Goal: Task Accomplishment & Management: Manage account settings

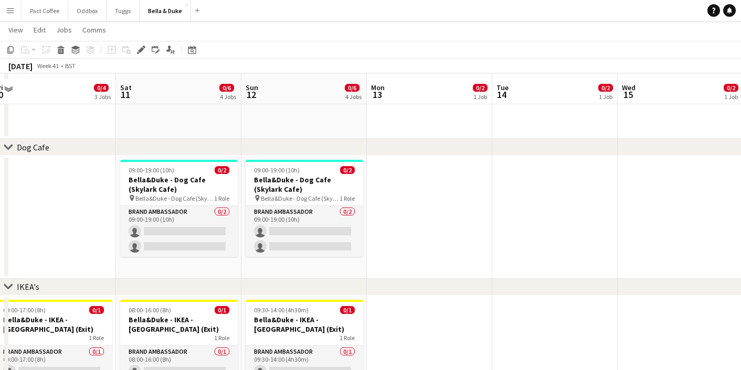
scroll to position [789, 0]
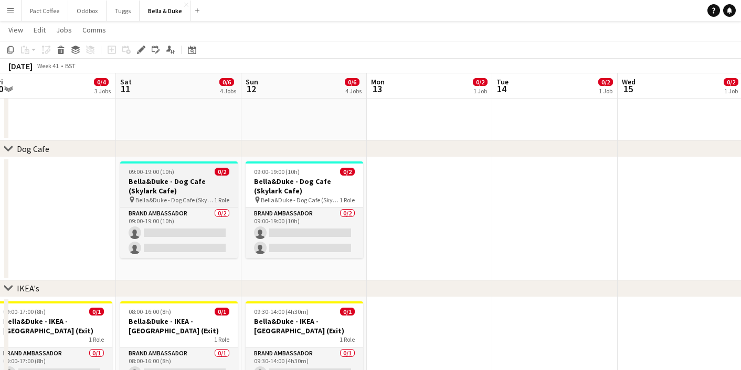
click at [141, 187] on h3 "Bella&Duke - Dog Cafe (Skylark Cafe)" at bounding box center [178, 186] width 117 height 19
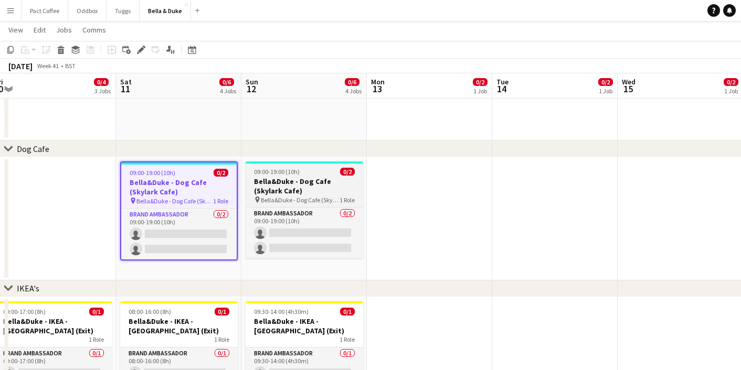
click at [275, 193] on h3 "Bella&Duke - Dog Cafe (Skylark Cafe)" at bounding box center [303, 186] width 117 height 19
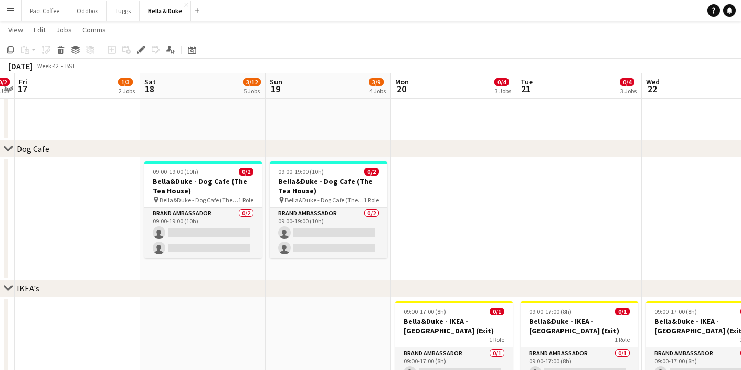
scroll to position [0, 326]
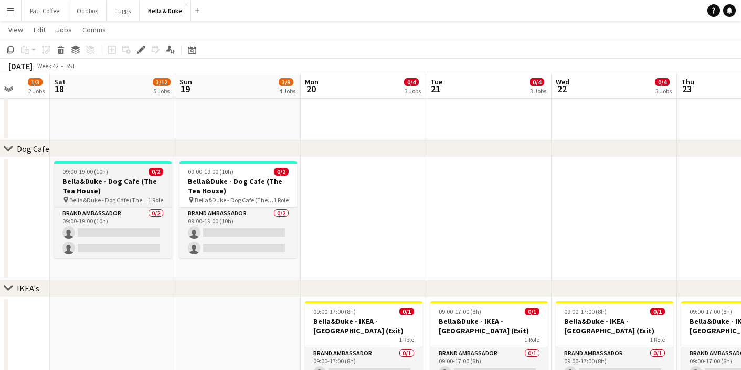
click at [145, 175] on div "09:00-19:00 (10h) 0/2" at bounding box center [112, 172] width 117 height 8
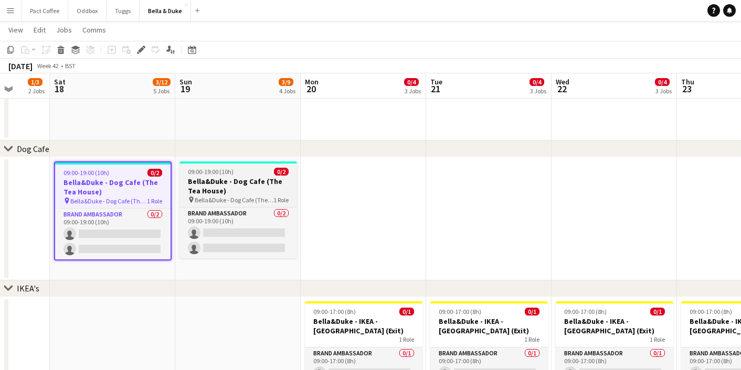
click at [218, 185] on h3 "Bella&Duke - Dog Cafe (The Tea House)" at bounding box center [237, 186] width 117 height 19
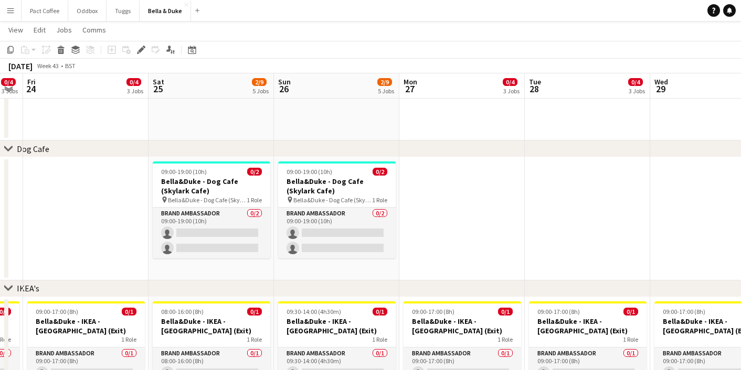
click at [218, 185] on h3 "Bella&Duke - Dog Cafe (Skylark Cafe)" at bounding box center [211, 186] width 117 height 19
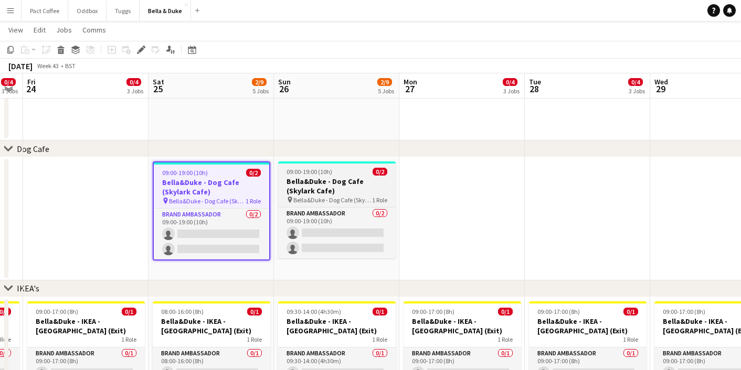
click at [282, 192] on h3 "Bella&Duke - Dog Cafe (Skylark Cafe)" at bounding box center [336, 186] width 117 height 19
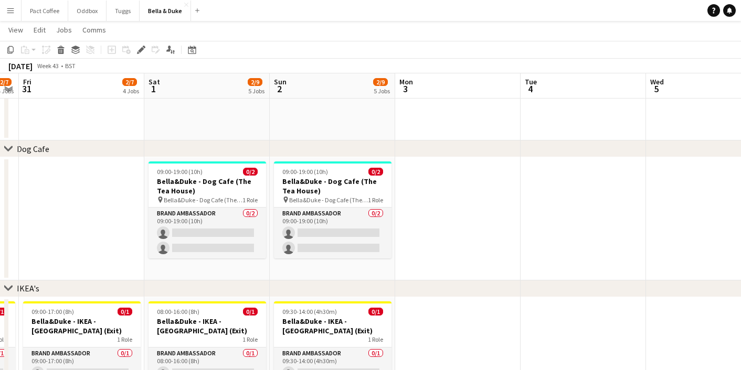
scroll to position [0, 396]
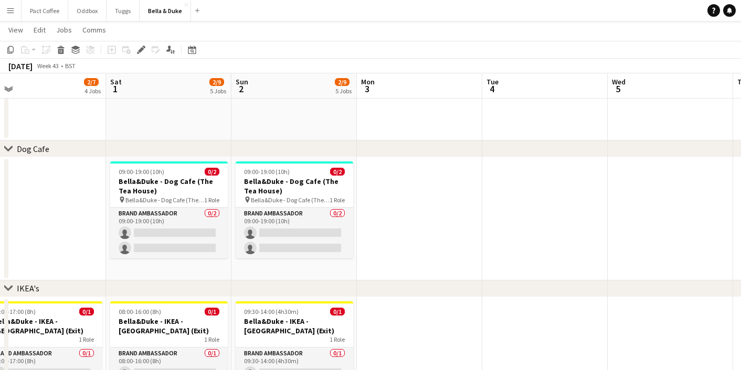
click at [282, 192] on h3 "Bella&Duke - Dog Cafe (The Tea House)" at bounding box center [294, 186] width 117 height 19
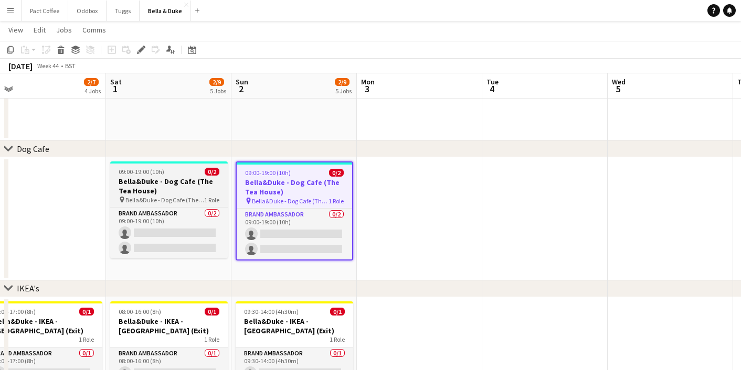
click at [203, 187] on h3 "Bella&Duke - Dog Cafe (The Tea House)" at bounding box center [168, 186] width 117 height 19
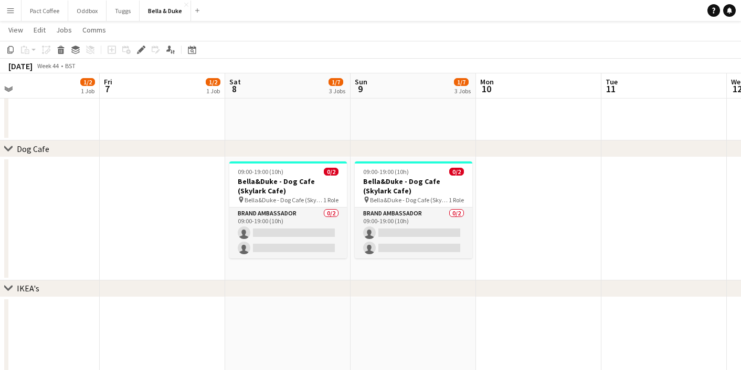
scroll to position [0, 322]
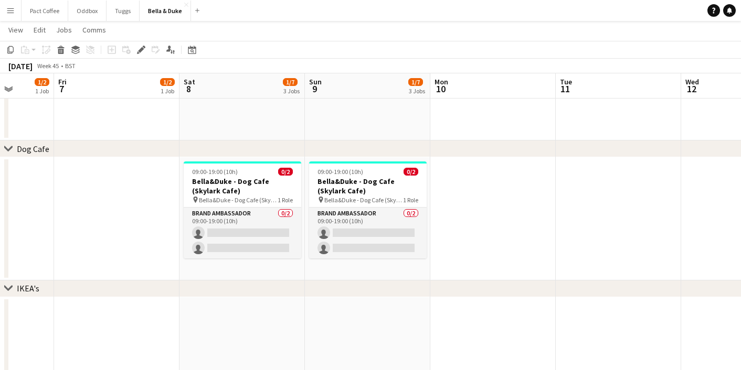
click at [203, 187] on h3 "Bella&Duke - Dog Cafe (Skylark Cafe)" at bounding box center [242, 186] width 117 height 19
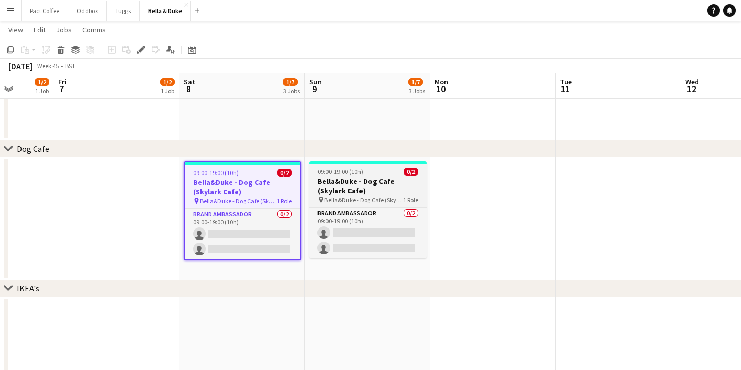
click at [331, 191] on h3 "Bella&Duke - Dog Cafe (Skylark Cafe)" at bounding box center [367, 186] width 117 height 19
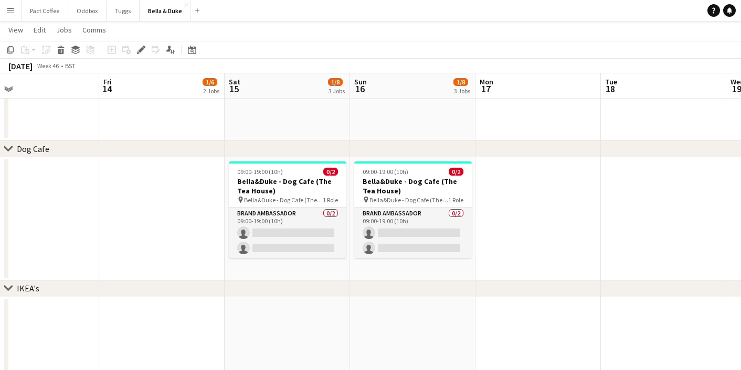
scroll to position [0, 375]
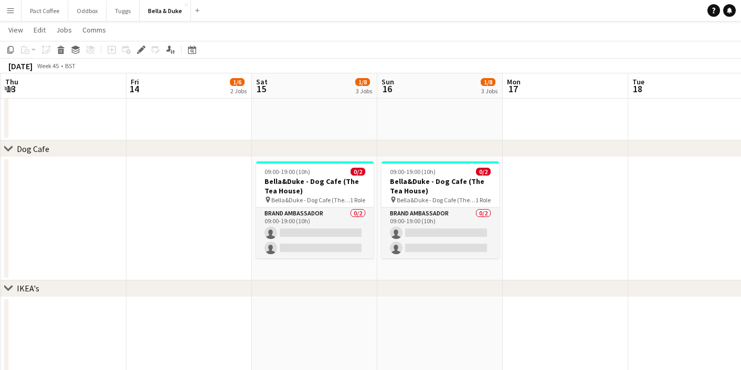
click at [331, 191] on h3 "Bella&Duke - Dog Cafe (The Tea House)" at bounding box center [314, 186] width 117 height 19
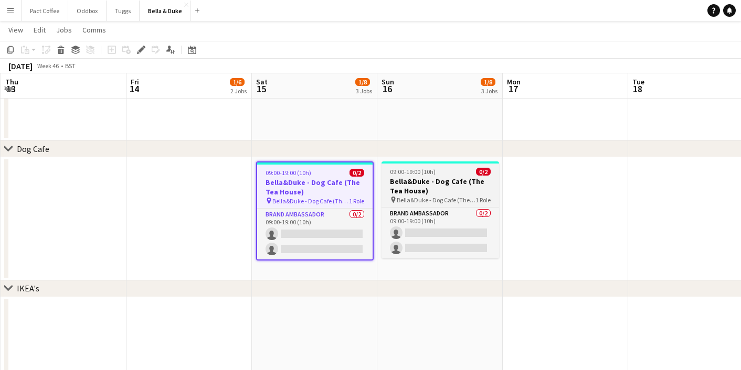
click at [419, 195] on h3 "Bella&Duke - Dog Cafe (The Tea House)" at bounding box center [439, 186] width 117 height 19
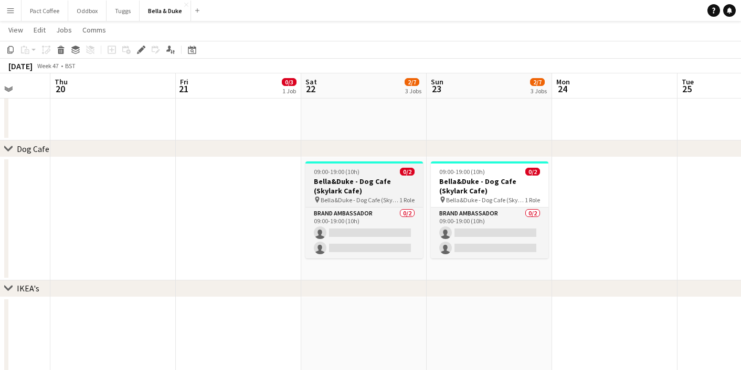
scroll to position [0, 332]
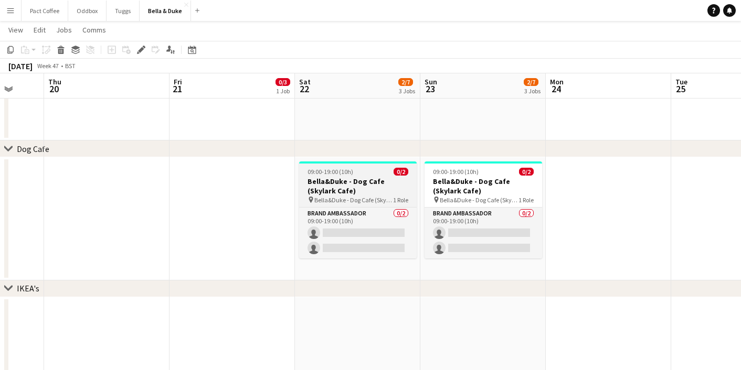
click at [373, 185] on h3 "Bella&Duke - Dog Cafe (Skylark Cafe)" at bounding box center [357, 186] width 117 height 19
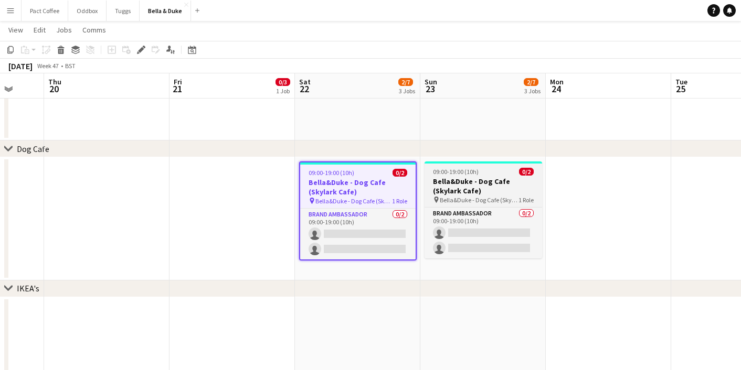
click at [470, 185] on h3 "Bella&Duke - Dog Cafe (Skylark Cafe)" at bounding box center [482, 186] width 117 height 19
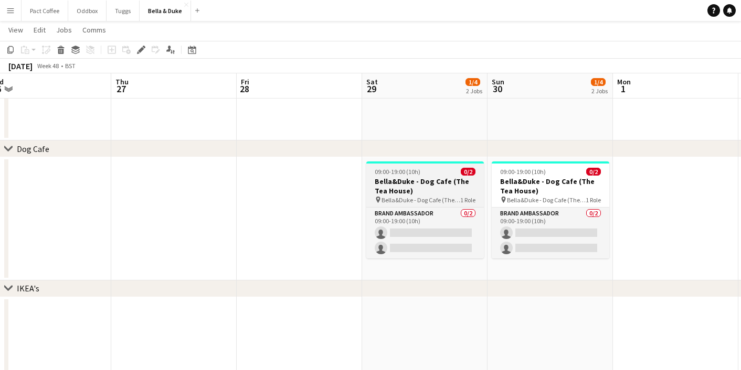
click at [457, 185] on h3 "Bella&Duke - Dog Cafe (The Tea House)" at bounding box center [424, 186] width 117 height 19
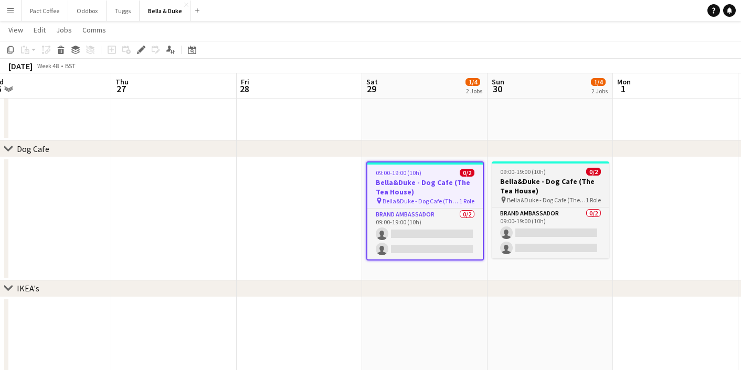
click at [547, 191] on h3 "Bella&Duke - Dog Cafe (The Tea House)" at bounding box center [549, 186] width 117 height 19
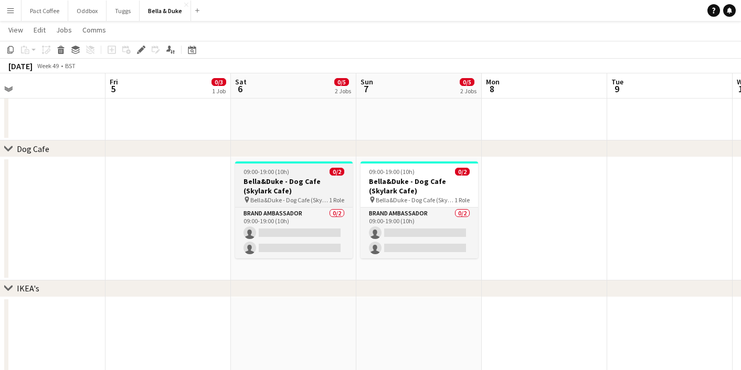
click at [280, 189] on h3 "Bella&Duke - Dog Cafe (Skylark Cafe)" at bounding box center [293, 186] width 117 height 19
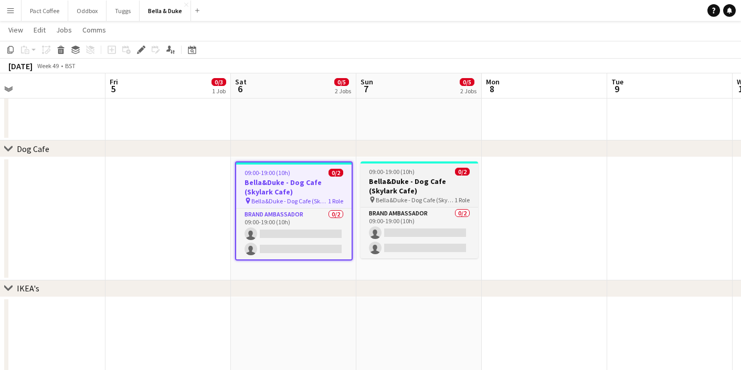
click at [388, 189] on h3 "Bella&Duke - Dog Cafe (Skylark Cafe)" at bounding box center [418, 186] width 117 height 19
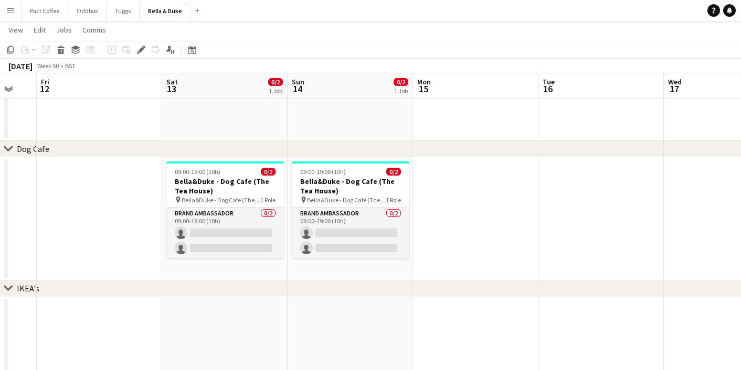
click at [388, 189] on h3 "Bella&Duke - Dog Cafe (The Tea House)" at bounding box center [350, 186] width 117 height 19
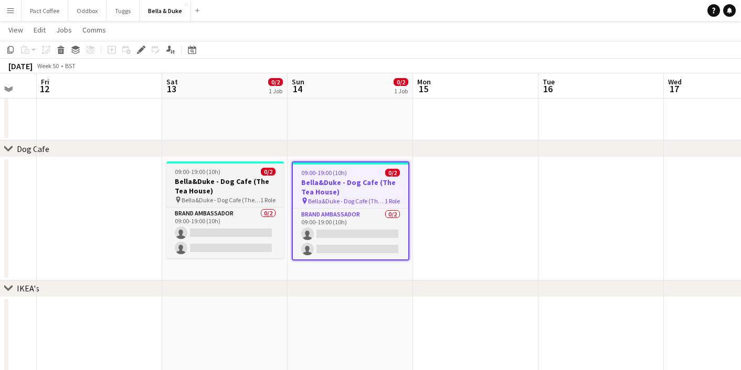
click at [281, 185] on h3 "Bella&Duke - Dog Cafe (The Tea House)" at bounding box center [224, 186] width 117 height 19
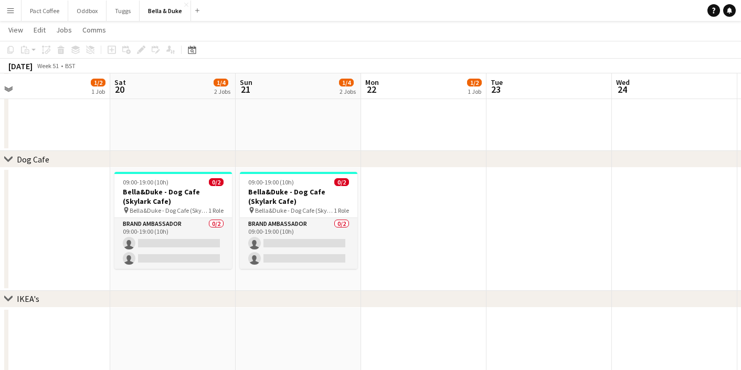
scroll to position [0, 333]
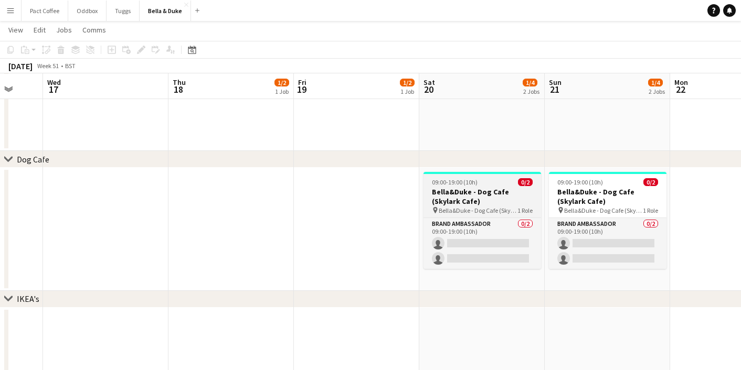
click at [487, 198] on h3 "Bella&Duke - Dog Cafe (Skylark Cafe)" at bounding box center [481, 196] width 117 height 19
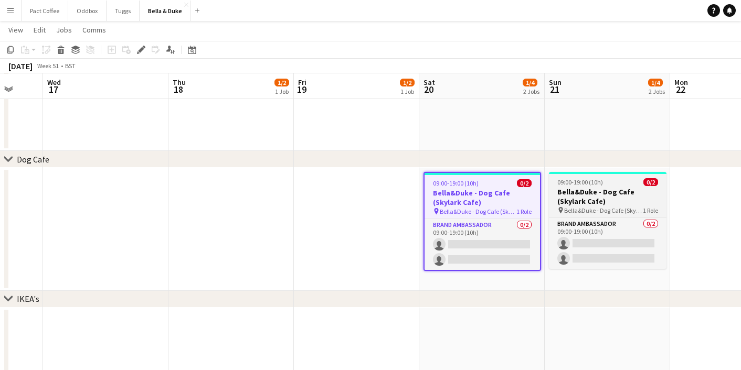
click at [583, 191] on h3 "Bella&Duke - Dog Cafe (Skylark Cafe)" at bounding box center [607, 196] width 117 height 19
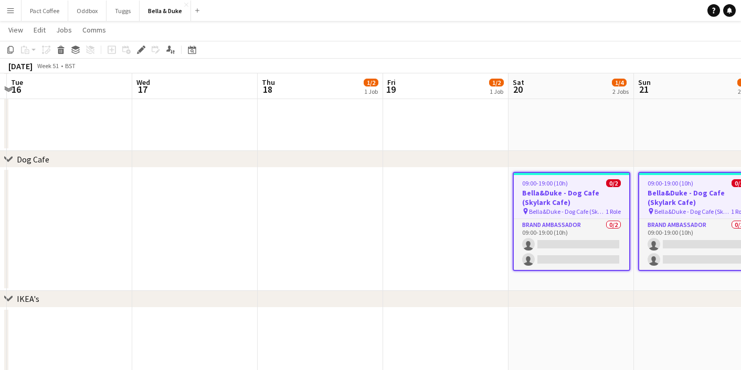
scroll to position [0, 393]
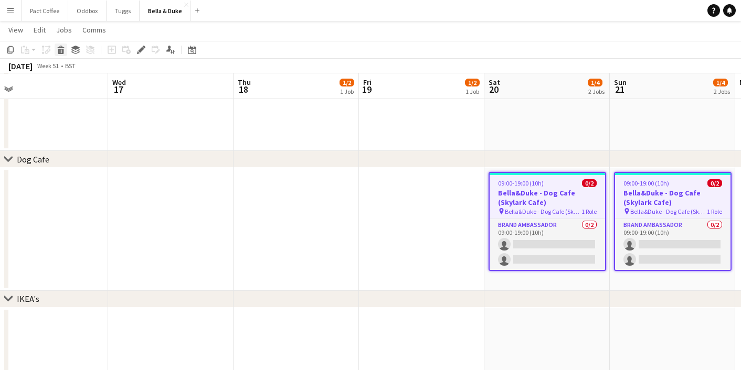
click at [57, 52] on icon "Delete" at bounding box center [61, 50] width 8 height 8
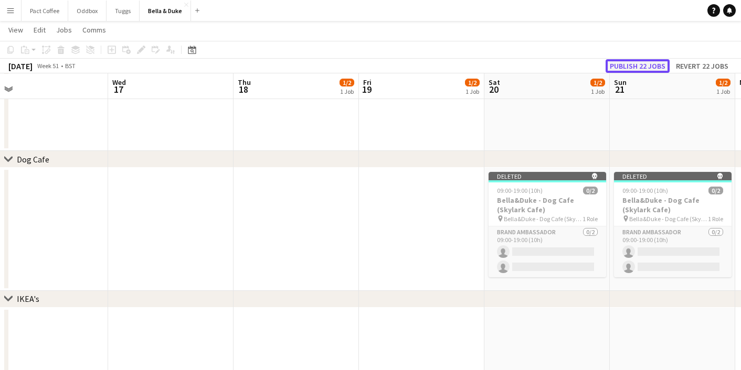
click at [640, 62] on button "Publish 22 jobs" at bounding box center [637, 66] width 64 height 14
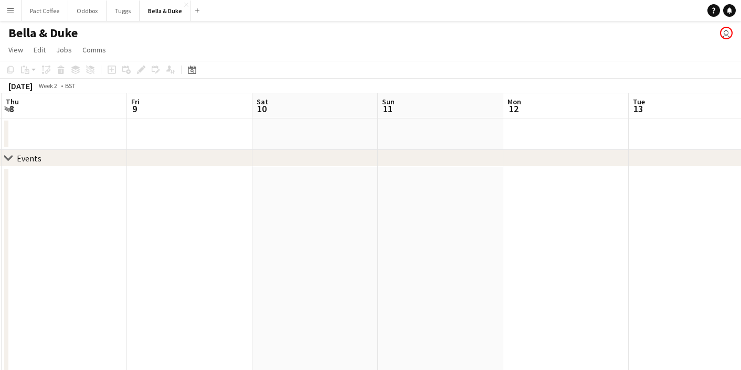
scroll to position [0, 263]
